Goal: Task Accomplishment & Management: Manage account settings

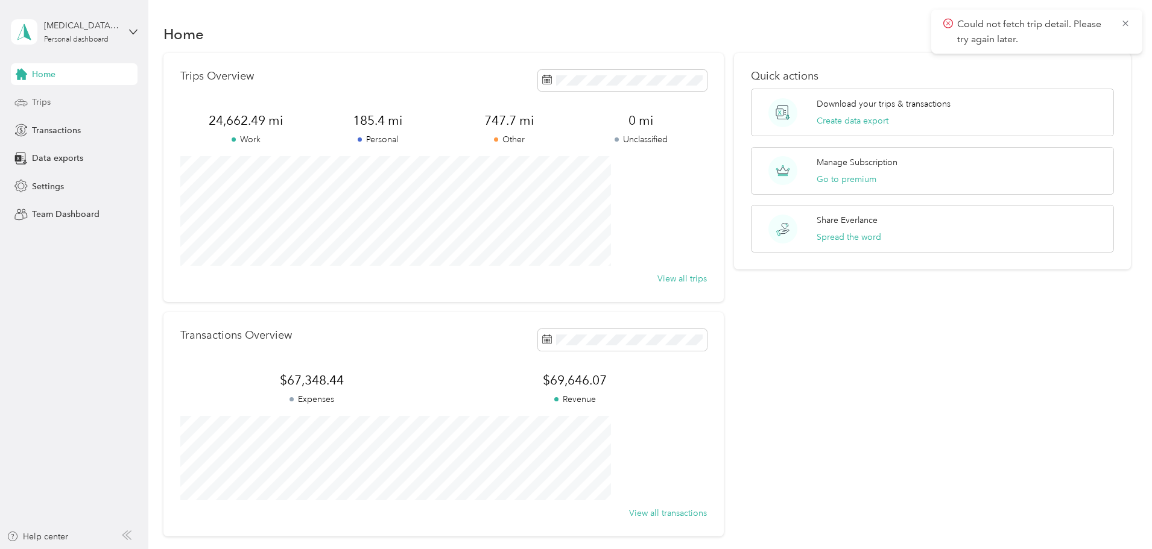
click at [38, 98] on span "Trips" at bounding box center [41, 102] width 19 height 13
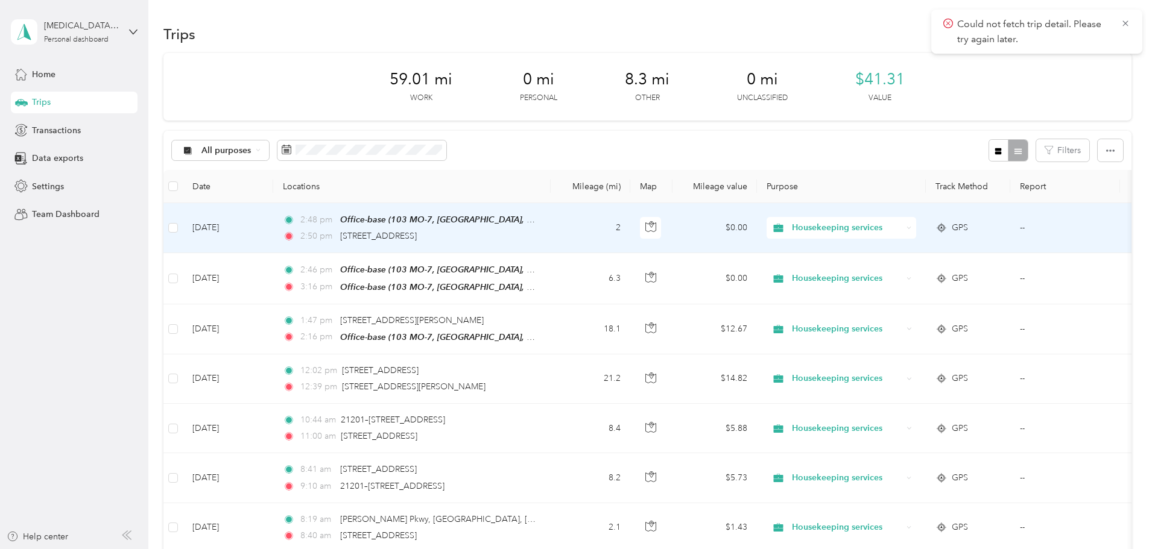
click at [630, 227] on td "2" at bounding box center [591, 228] width 80 height 50
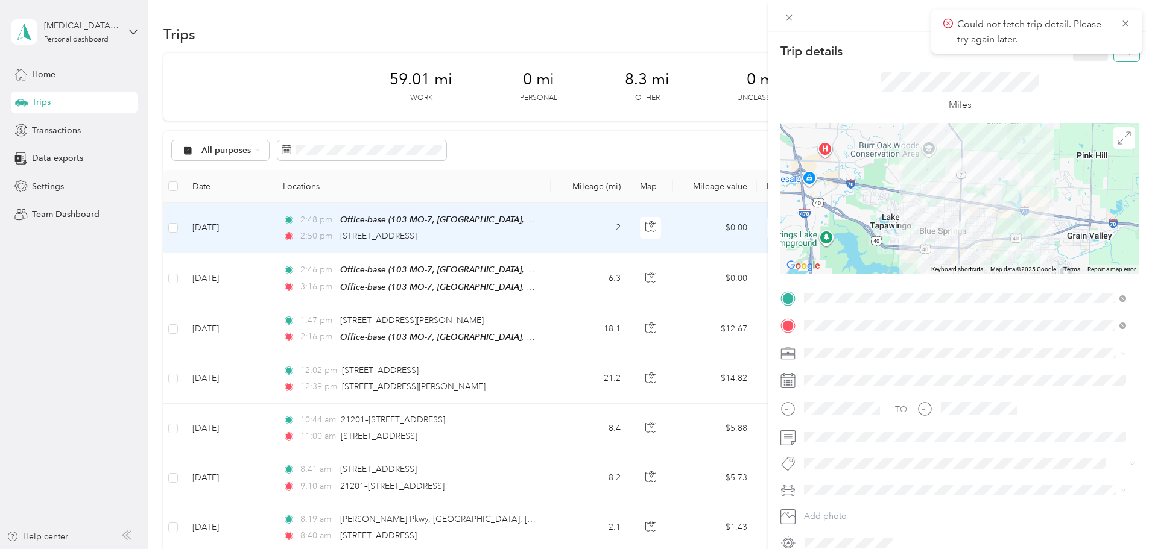
click at [1120, 58] on button "button" at bounding box center [1126, 50] width 25 height 21
click at [1086, 65] on button "Yes" at bounding box center [1083, 65] width 24 height 19
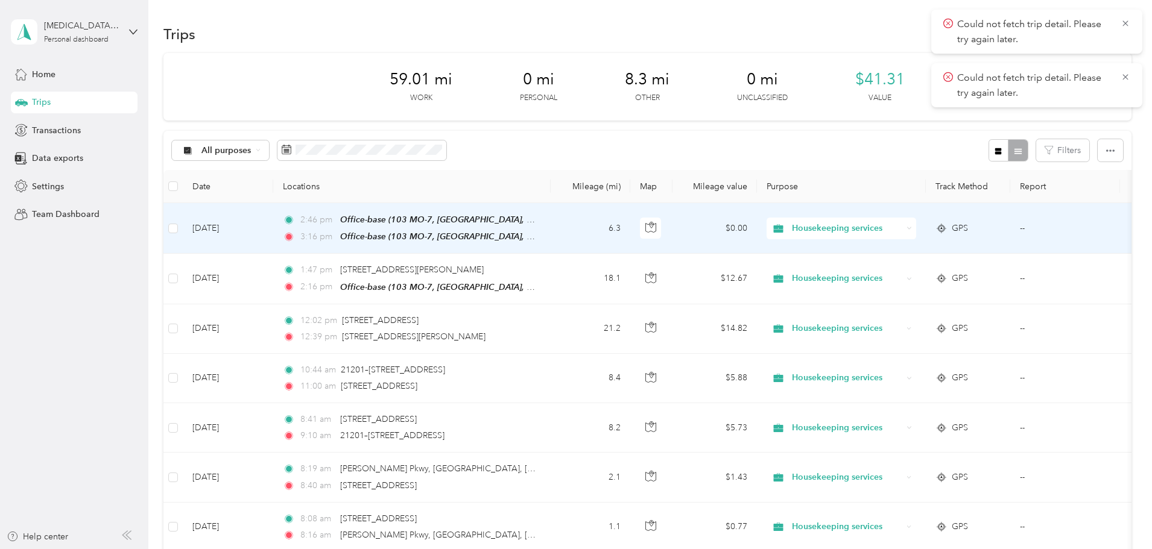
click at [630, 242] on td "6.3" at bounding box center [591, 228] width 80 height 51
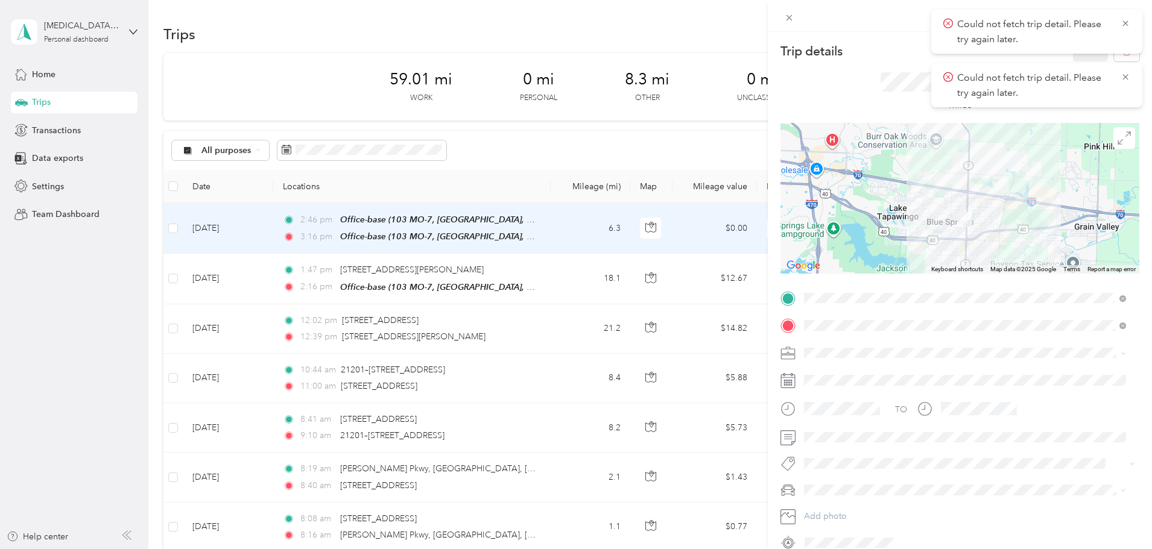
click at [841, 346] on span at bounding box center [970, 353] width 340 height 19
click at [837, 418] on span "Housekeeping services" at bounding box center [852, 416] width 89 height 10
click at [820, 508] on span "MDX" at bounding box center [817, 512] width 19 height 10
click at [1130, 78] on div "Could not fetch trip detail. Please try again later." at bounding box center [1036, 85] width 211 height 44
click at [1122, 54] on icon "button" at bounding box center [1126, 51] width 8 height 8
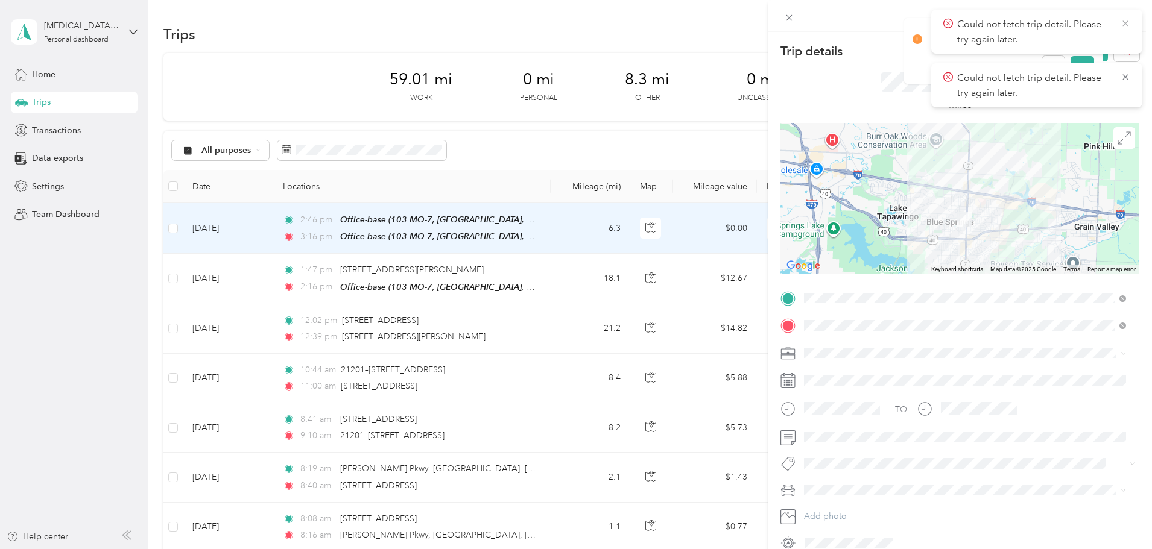
click at [1122, 21] on icon at bounding box center [1126, 23] width 10 height 11
click at [1127, 24] on icon at bounding box center [1126, 23] width 10 height 11
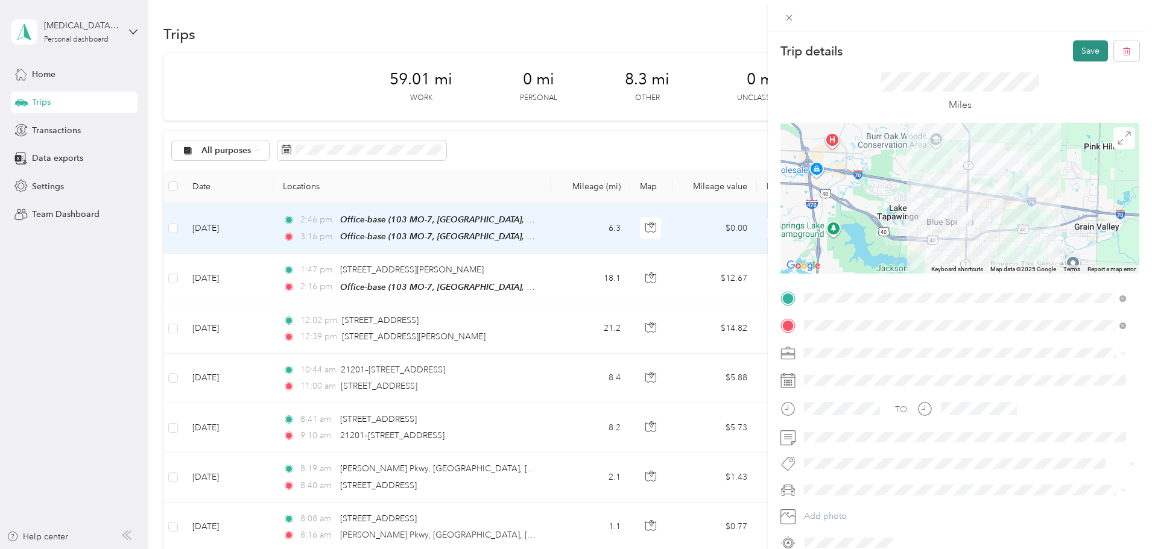
click at [1078, 49] on button "Save" at bounding box center [1090, 50] width 35 height 21
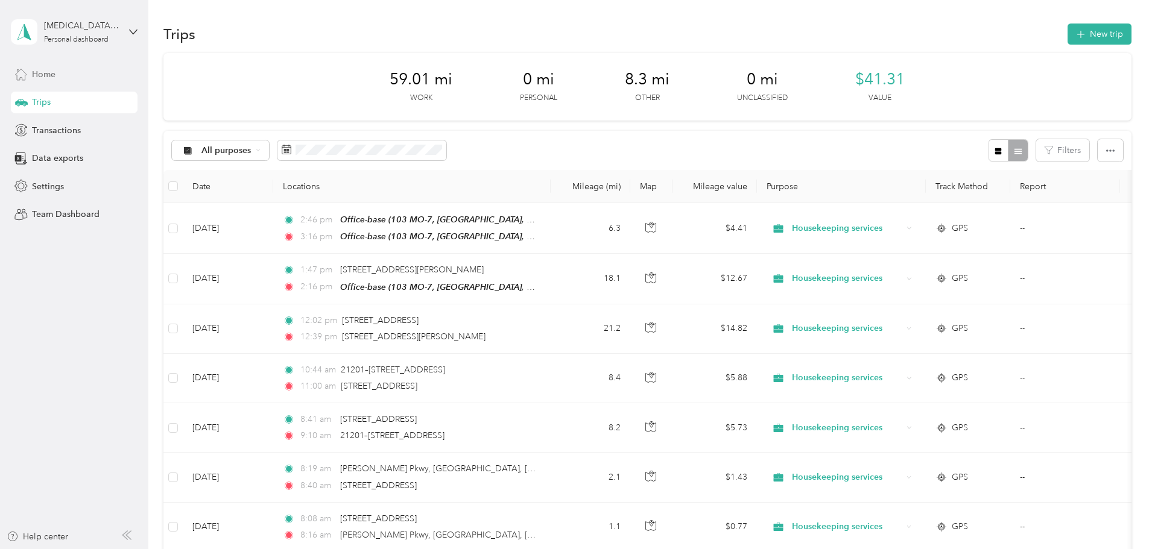
click at [50, 71] on span "Home" at bounding box center [44, 74] width 24 height 13
